Goal: Download file/media

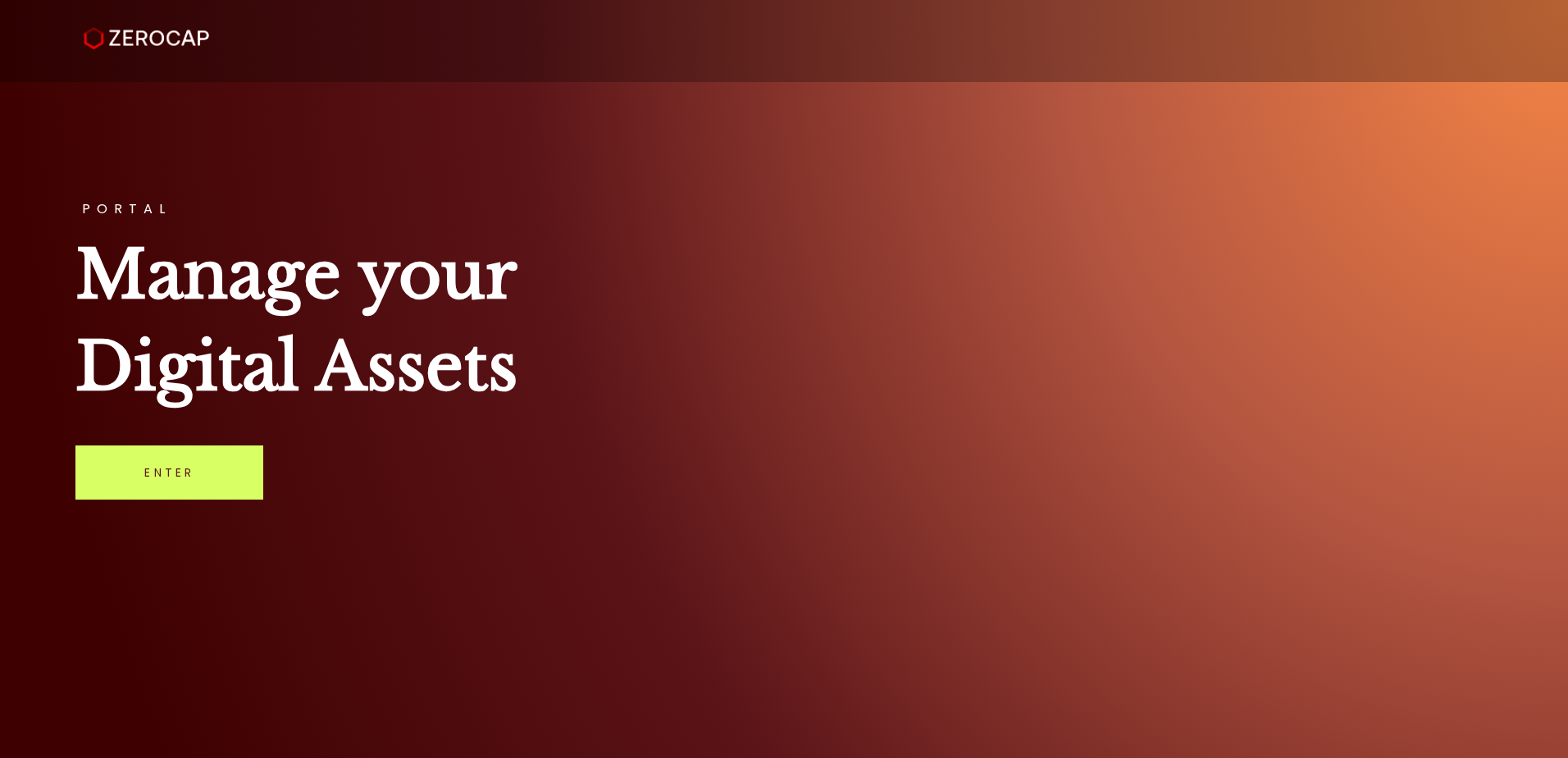
click at [224, 478] on link "Enter" at bounding box center [169, 472] width 188 height 54
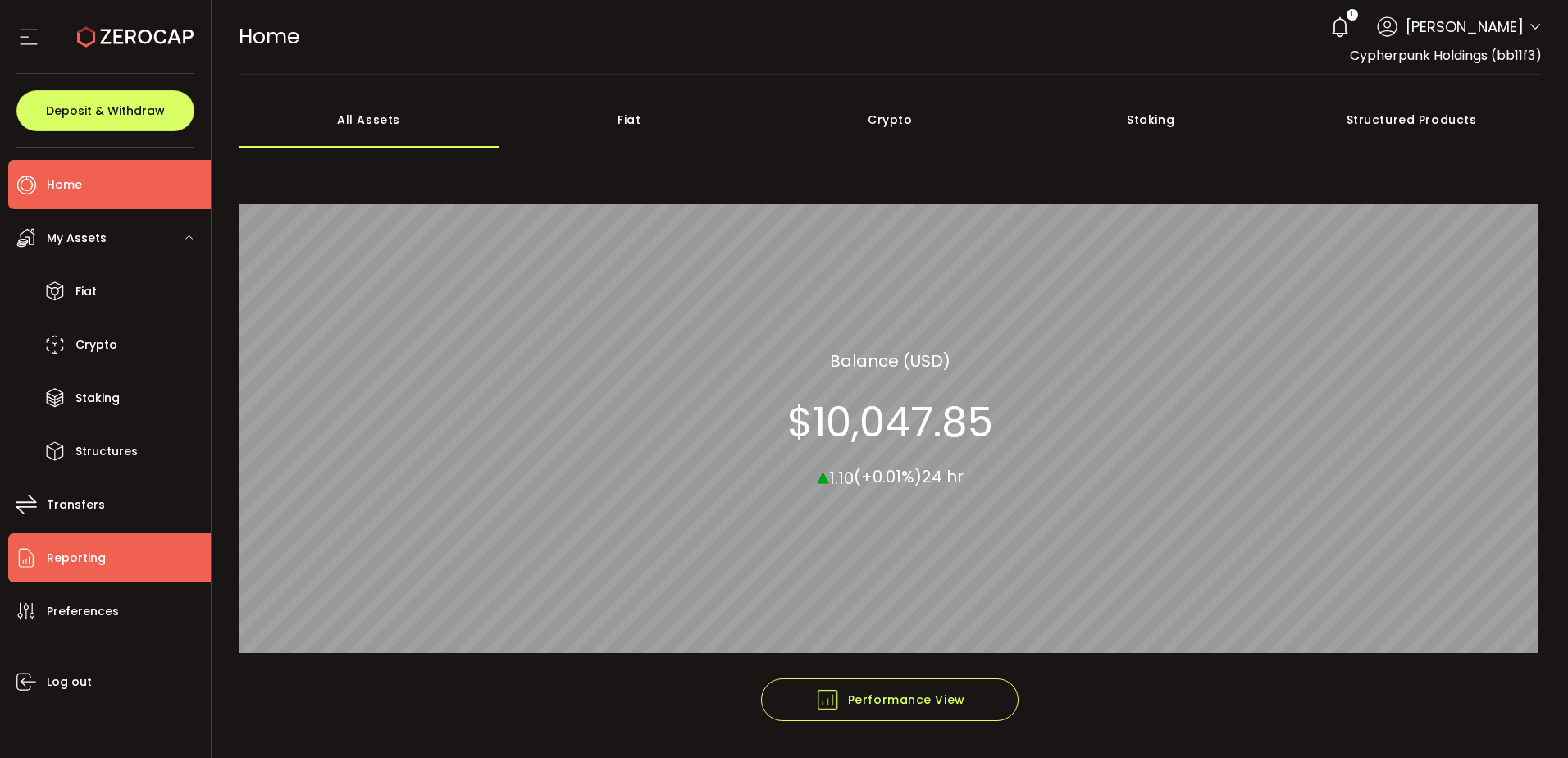
click at [38, 552] on icon at bounding box center [25, 557] width 25 height 25
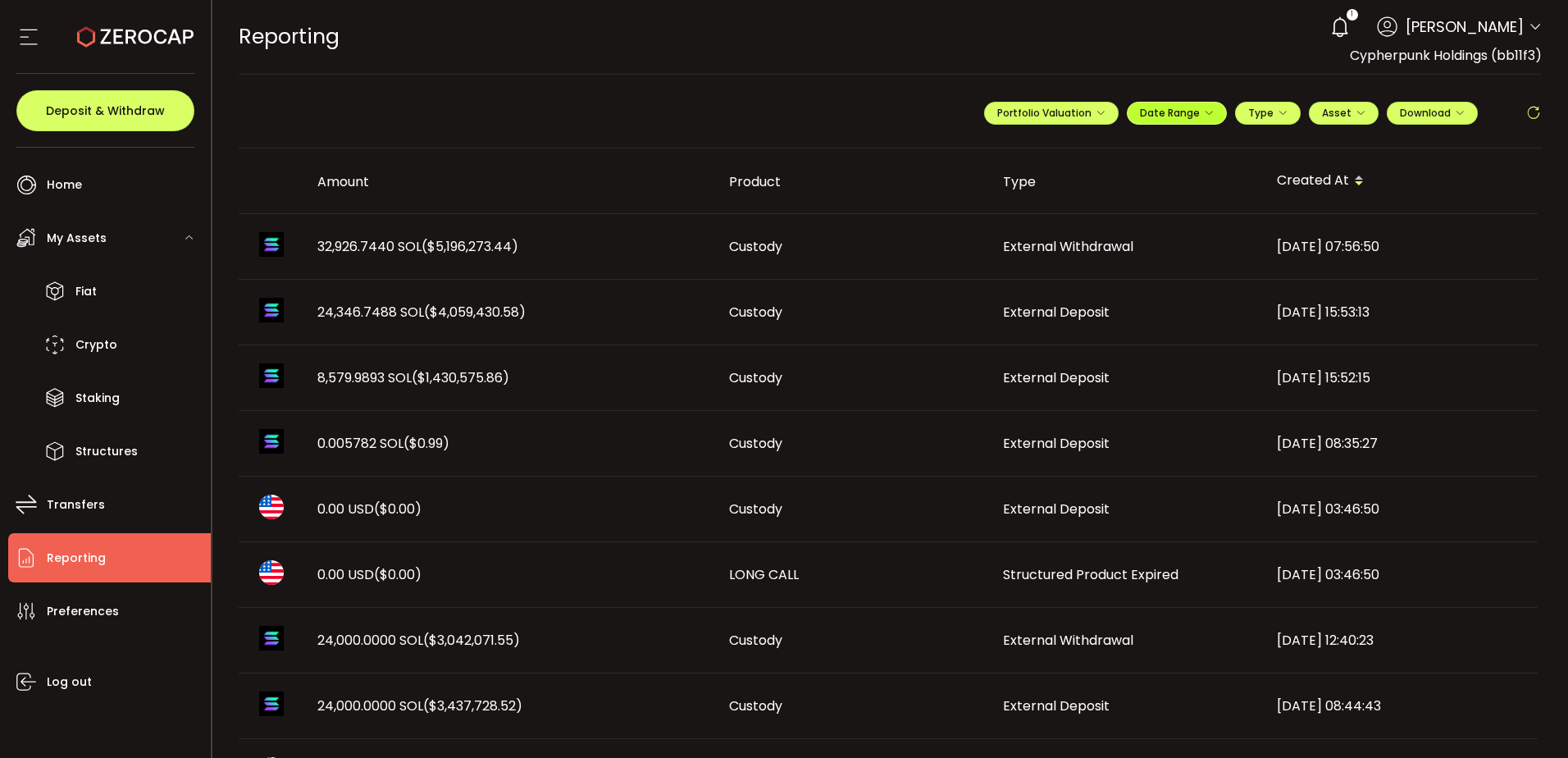
click at [1204, 114] on icon "button" at bounding box center [1209, 113] width 10 height 10
click at [1064, 143] on icon at bounding box center [1069, 146] width 20 height 16
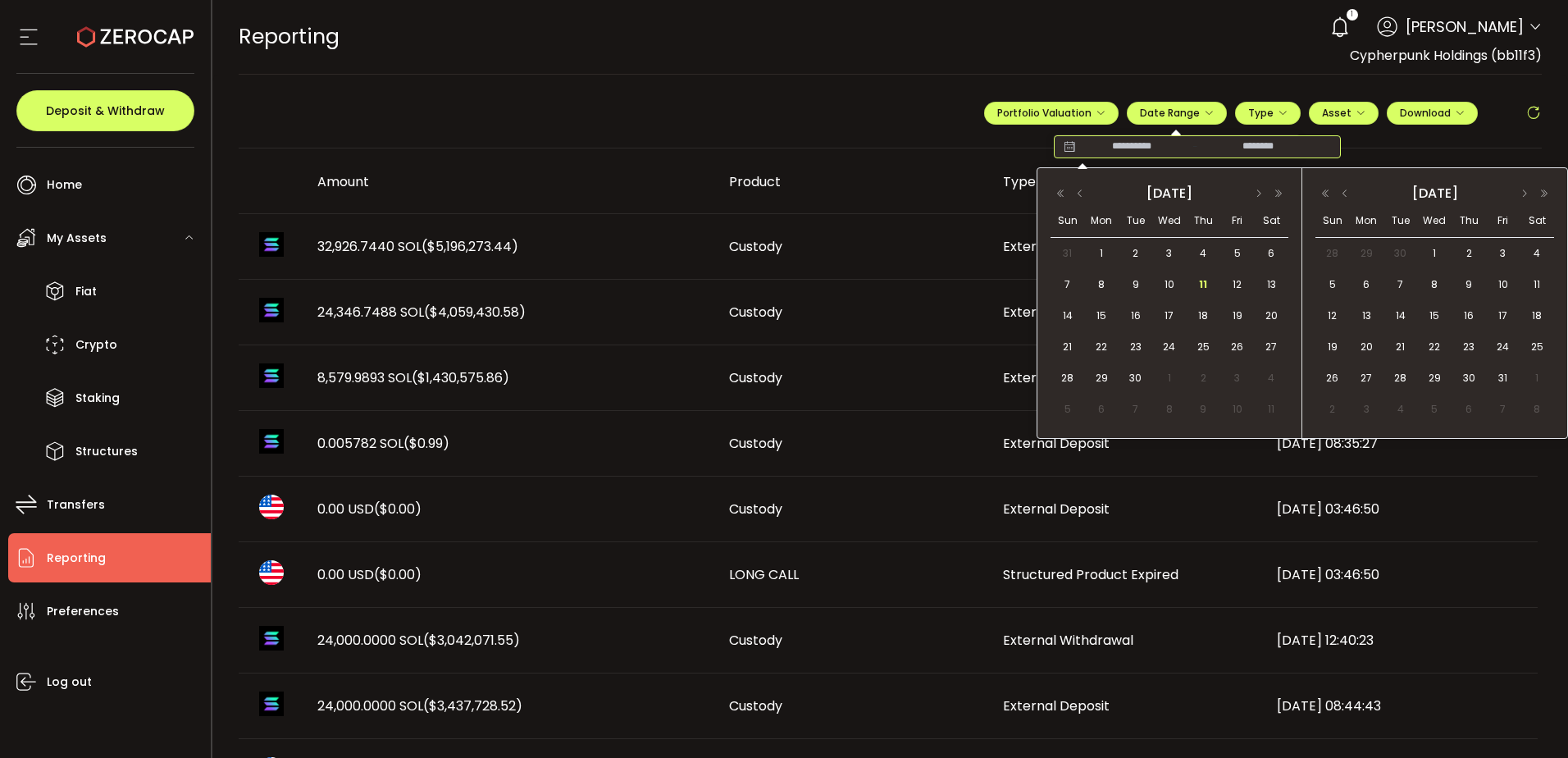
click at [1081, 186] on div "2025 September" at bounding box center [1169, 192] width 238 height 23
drag, startPoint x: 1081, startPoint y: 186, endPoint x: 1048, endPoint y: 191, distance: 33.4
click at [1048, 191] on div "2025 September Sun Mon Tue Wed Thu Fri Sat 31 1 2 3 4 5 6 7 8 9 10 11 12 13 14 …" at bounding box center [1170, 303] width 265 height 270
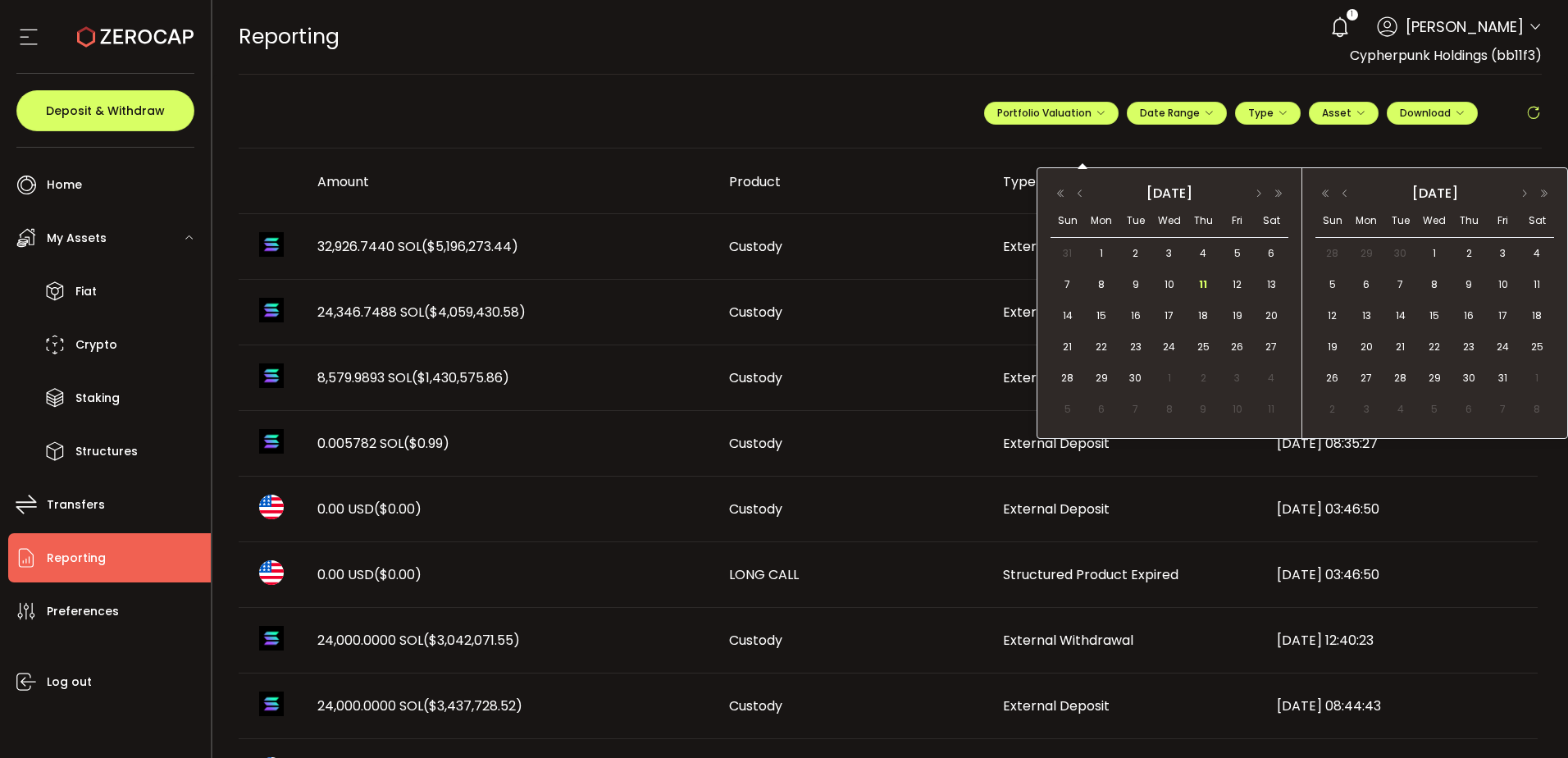
click at [1059, 186] on div "2025 September" at bounding box center [1169, 192] width 238 height 23
click at [1079, 191] on button "button" at bounding box center [1079, 194] width 20 height 12
click at [1080, 194] on button "button" at bounding box center [1079, 194] width 20 height 12
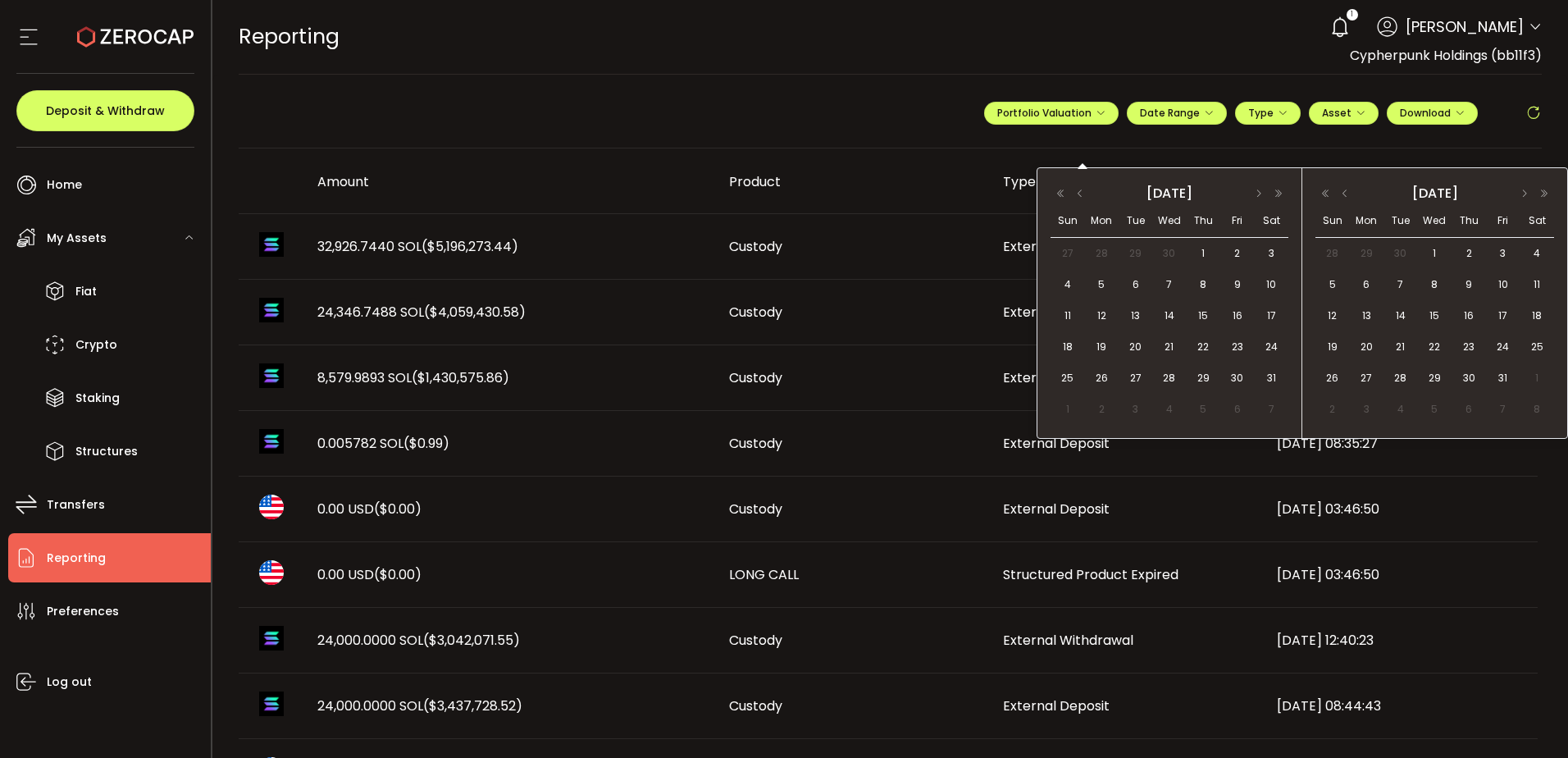
click at [1080, 194] on button "button" at bounding box center [1079, 194] width 20 height 12
click at [1080, 192] on button "button" at bounding box center [1079, 194] width 20 height 12
click at [1081, 192] on button "button" at bounding box center [1079, 194] width 20 height 12
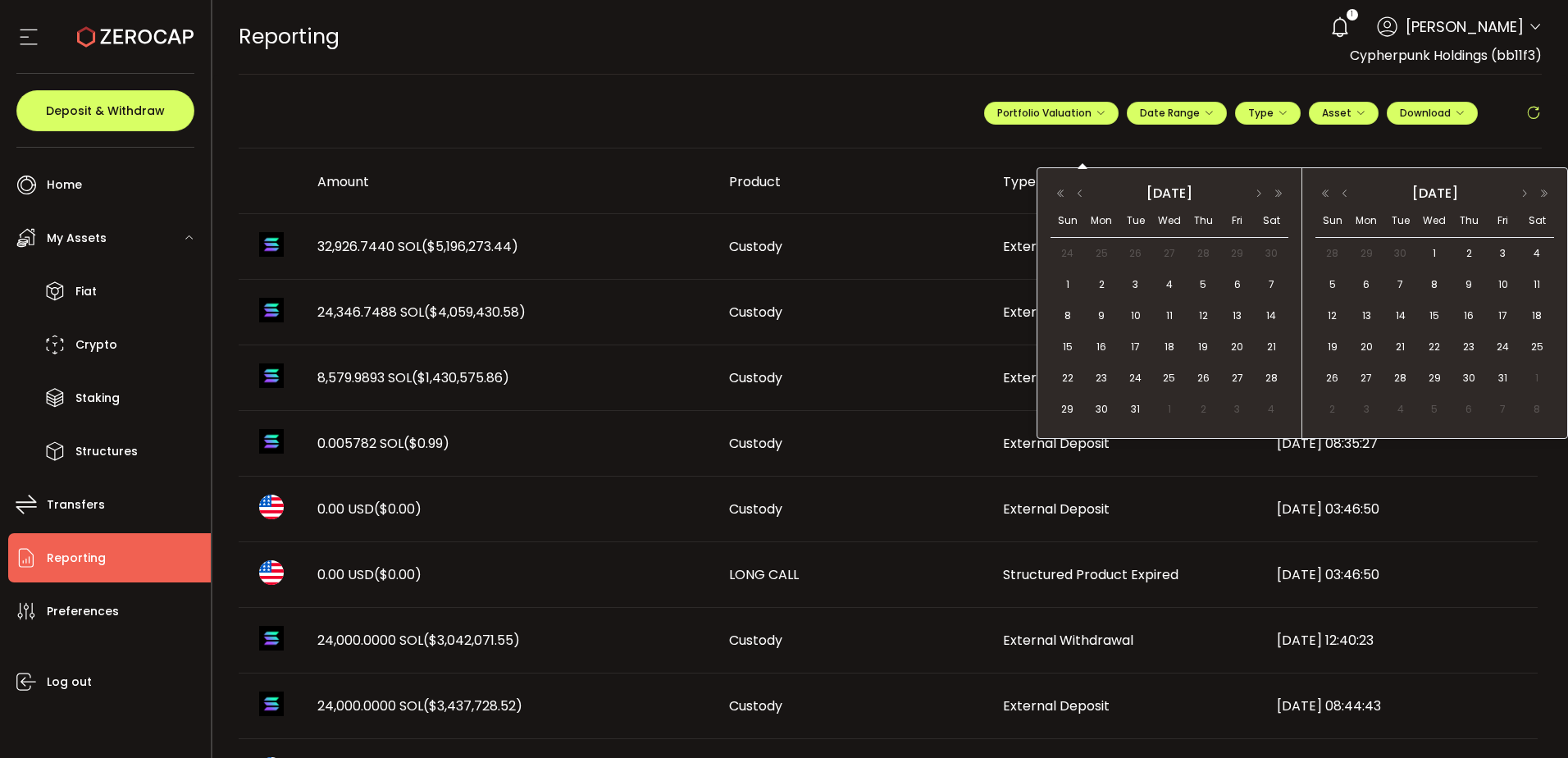
click at [1081, 192] on button "button" at bounding box center [1079, 194] width 20 height 12
click at [1081, 193] on button "button" at bounding box center [1079, 194] width 20 height 12
click at [1134, 243] on div "1" at bounding box center [1135, 253] width 34 height 25
click at [1349, 195] on button "button" at bounding box center [1344, 194] width 20 height 12
click at [1458, 275] on div "11" at bounding box center [1467, 284] width 31 height 25
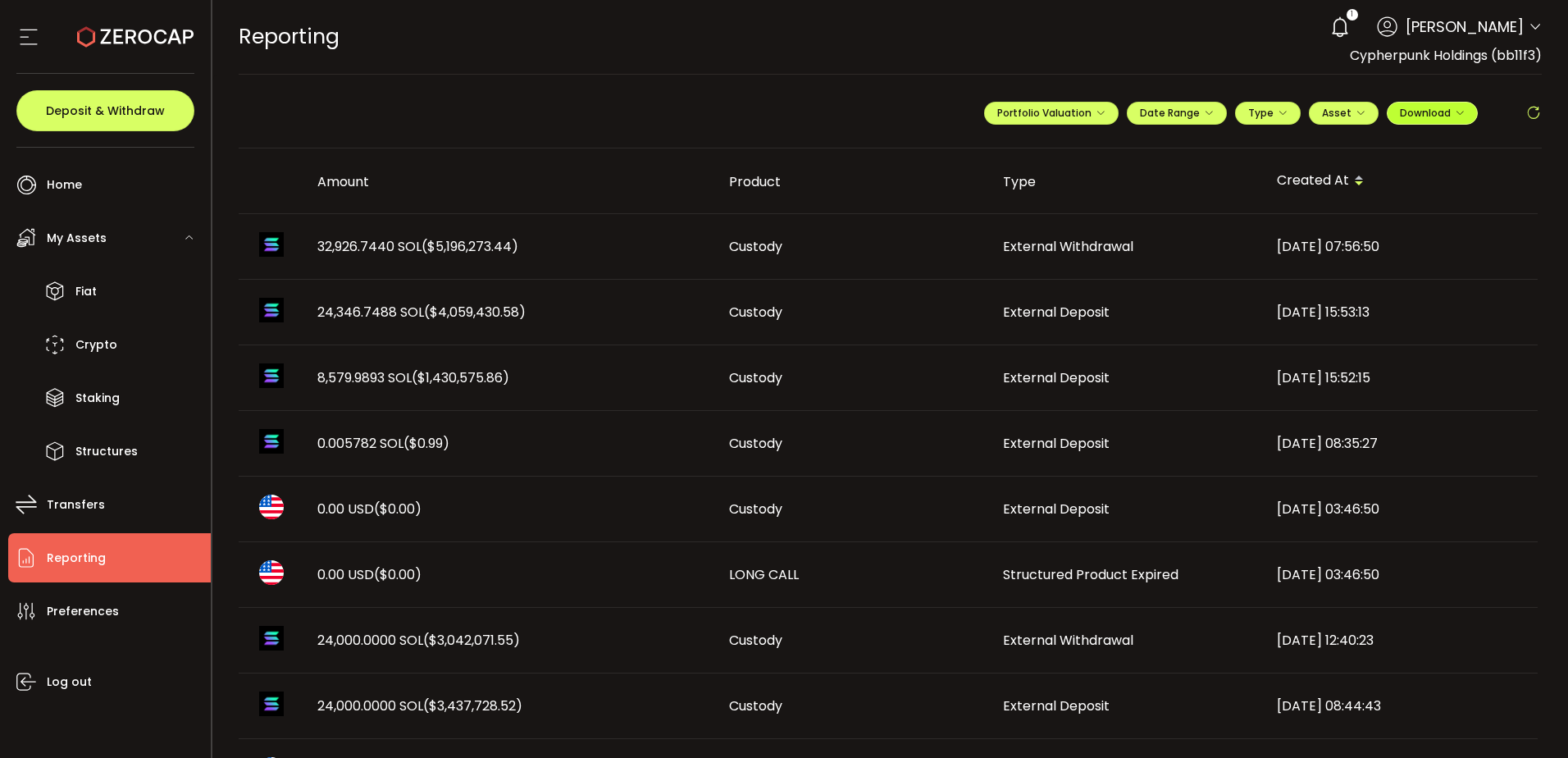
click at [1434, 111] on span "Download" at bounding box center [1432, 112] width 65 height 14
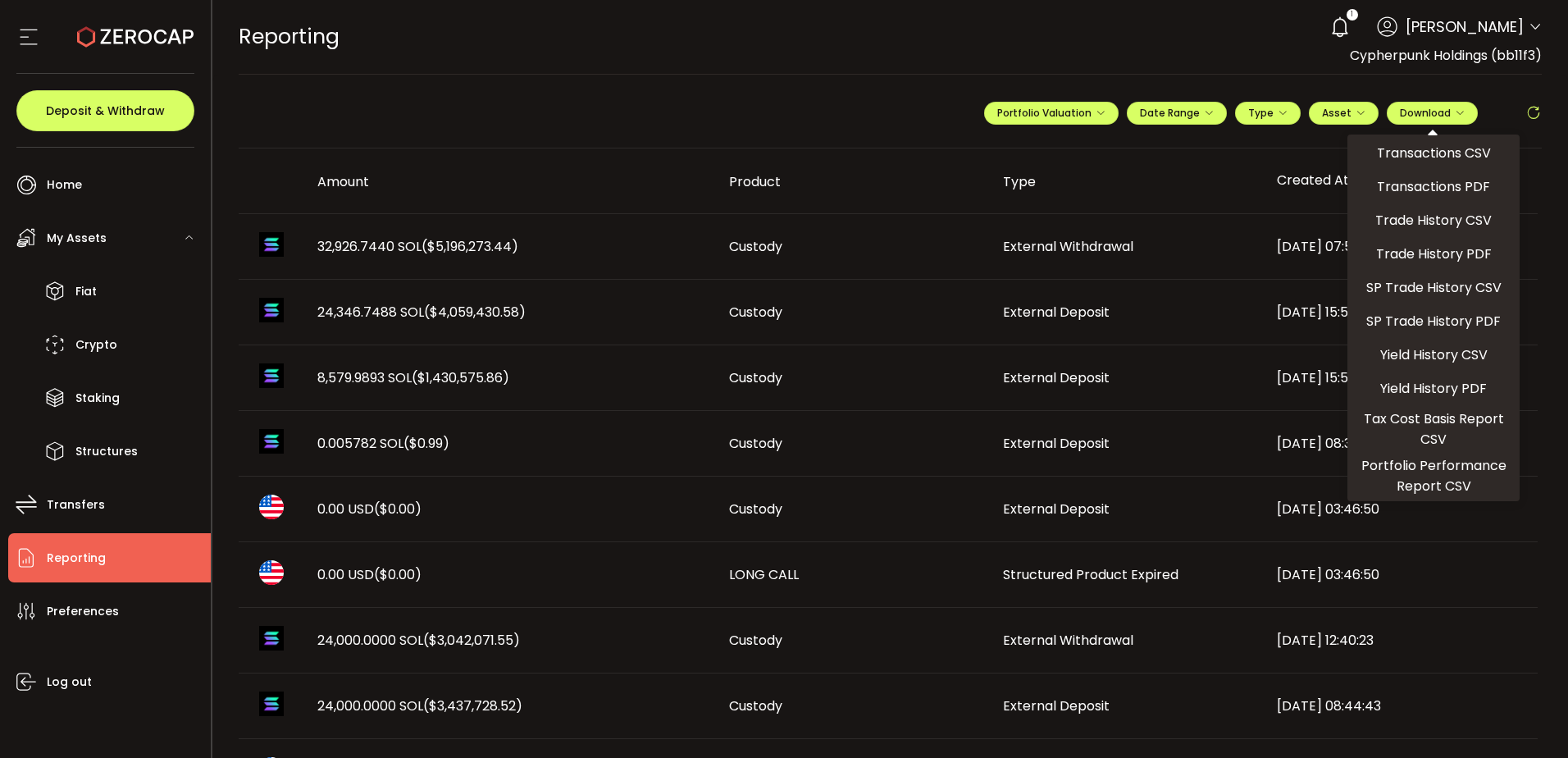
click at [1425, 183] on span "Transactions PDF" at bounding box center [1433, 186] width 113 height 20
